Goal: Find specific page/section: Find specific page/section

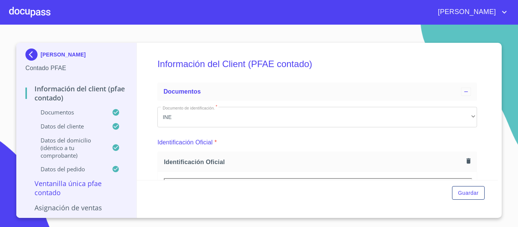
click at [33, 55] on img at bounding box center [32, 54] width 15 height 12
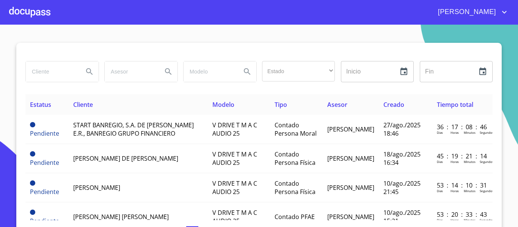
click at [54, 66] on input "search" at bounding box center [52, 71] width 52 height 20
type input "arrenda gdl"
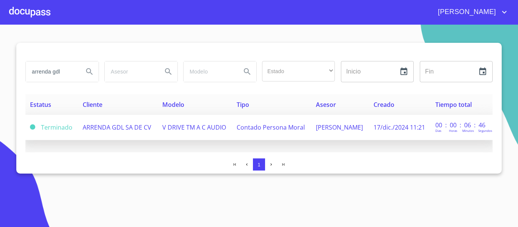
click at [225, 133] on td "V DRIVE TM A C AUDIO" at bounding box center [195, 127] width 74 height 25
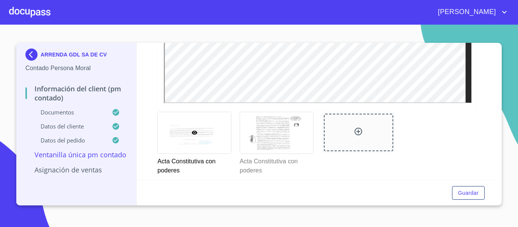
scroll to position [1281, 0]
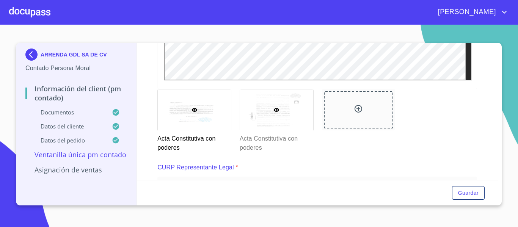
click at [258, 122] on div at bounding box center [276, 109] width 73 height 41
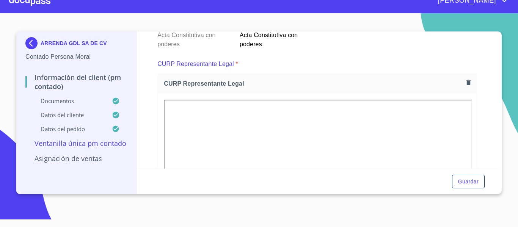
scroll to position [1297, 0]
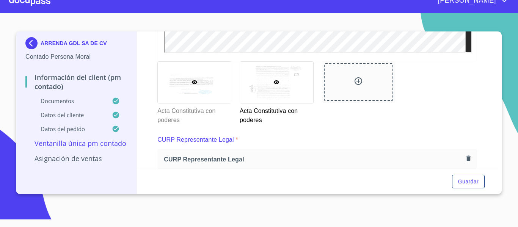
click at [194, 82] on icon at bounding box center [194, 82] width 6 height 4
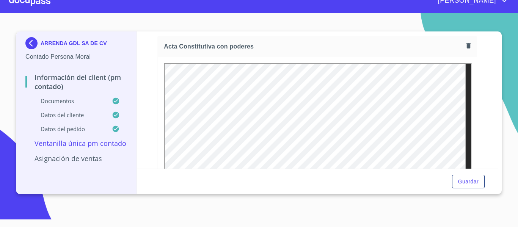
scroll to position [1062, 0]
